Goal: Information Seeking & Learning: Learn about a topic

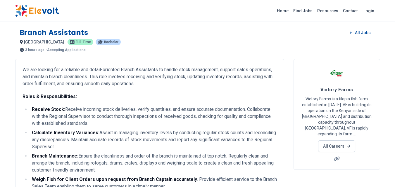
click at [204, 20] on div "Home Find Jobs Resources Contact Login" at bounding box center [197, 11] width 395 height 22
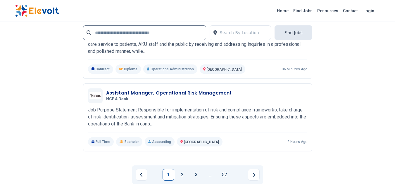
scroll to position [1297, 0]
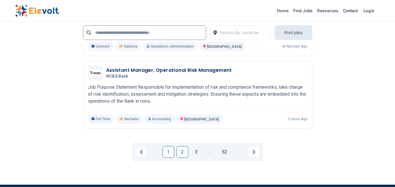
click at [181, 154] on link "2" at bounding box center [182, 152] width 12 height 12
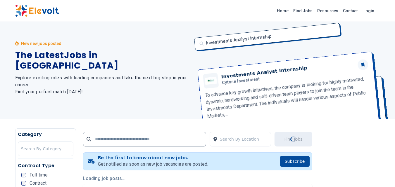
scroll to position [0, 0]
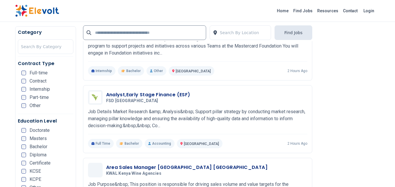
scroll to position [339, 0]
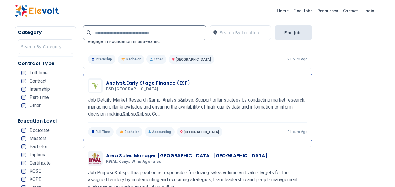
click at [161, 83] on h3 "Analyst,Early Stage Finance (ESF)" at bounding box center [148, 83] width 84 height 7
